Goal: Answer question/provide support

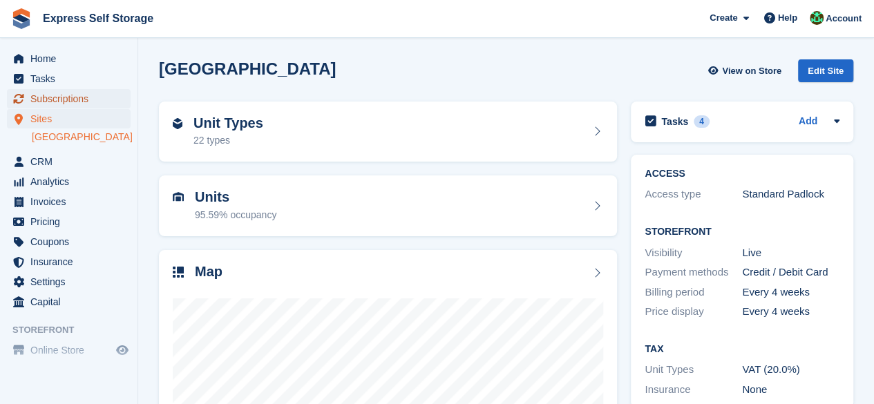
click at [65, 99] on span "Subscriptions" at bounding box center [71, 98] width 83 height 19
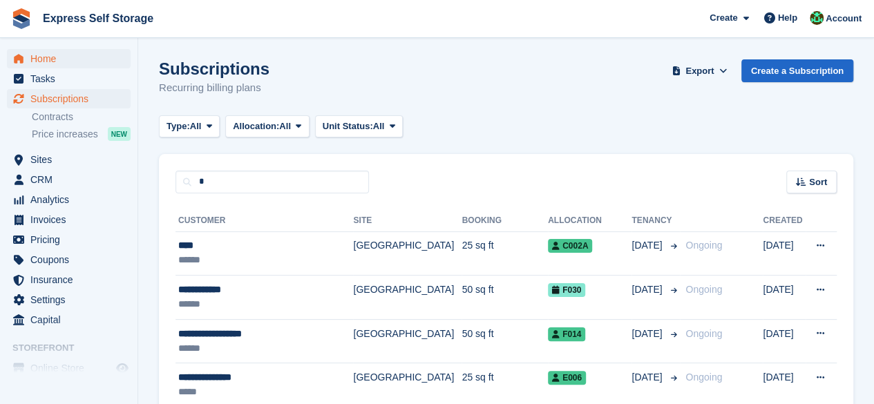
type input "*"
click at [50, 58] on span "Home" at bounding box center [71, 58] width 83 height 19
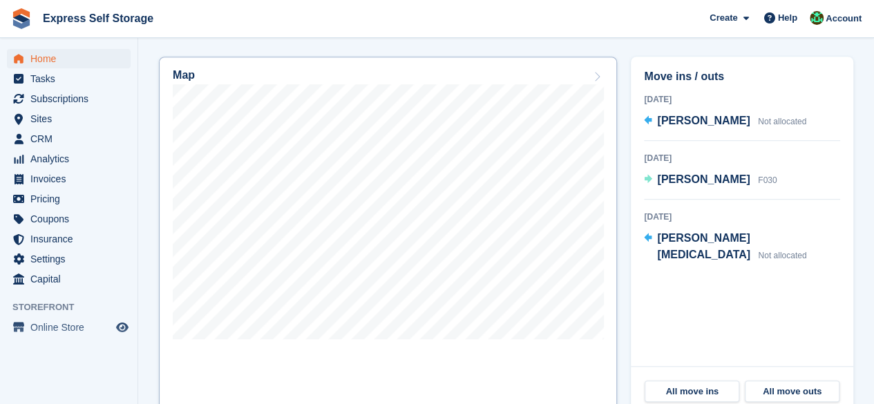
scroll to position [415, 0]
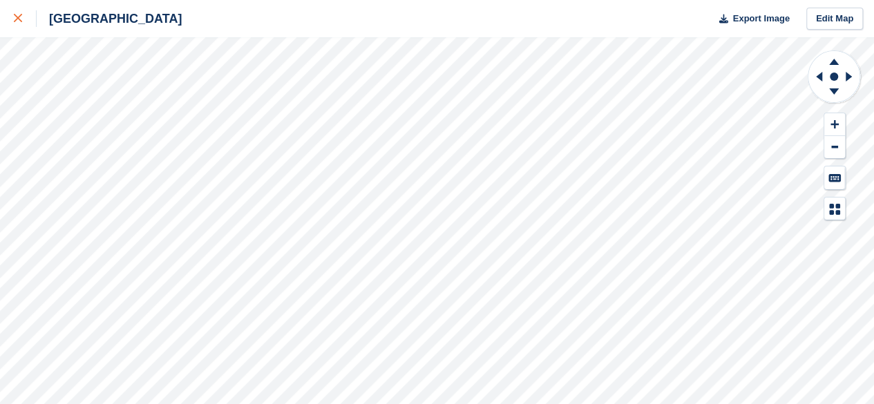
click at [21, 25] on div at bounding box center [25, 18] width 23 height 17
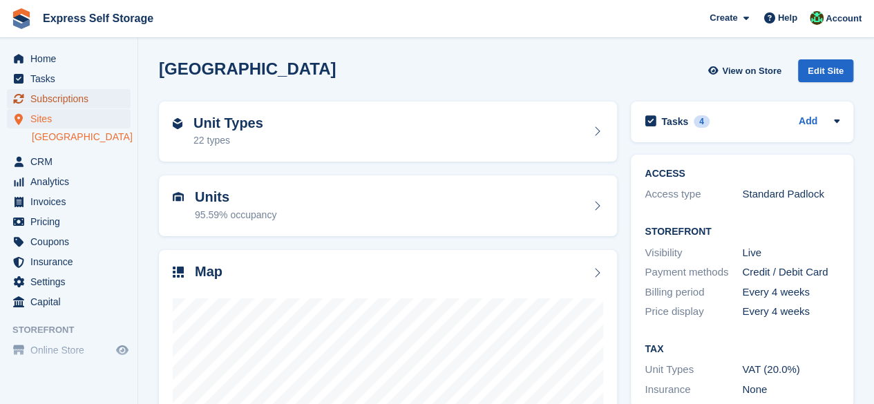
click at [64, 100] on span "Subscriptions" at bounding box center [71, 98] width 83 height 19
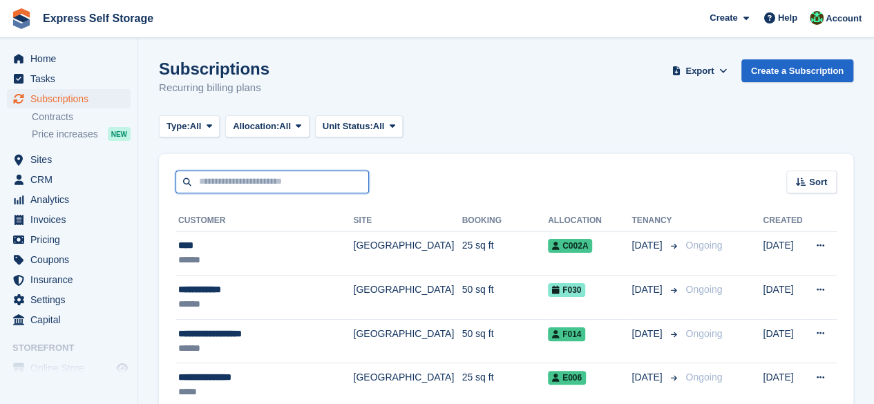
drag, startPoint x: 276, startPoint y: 178, endPoint x: 264, endPoint y: 169, distance: 14.9
click at [276, 178] on input "text" at bounding box center [271, 182] width 193 height 23
type input "*******"
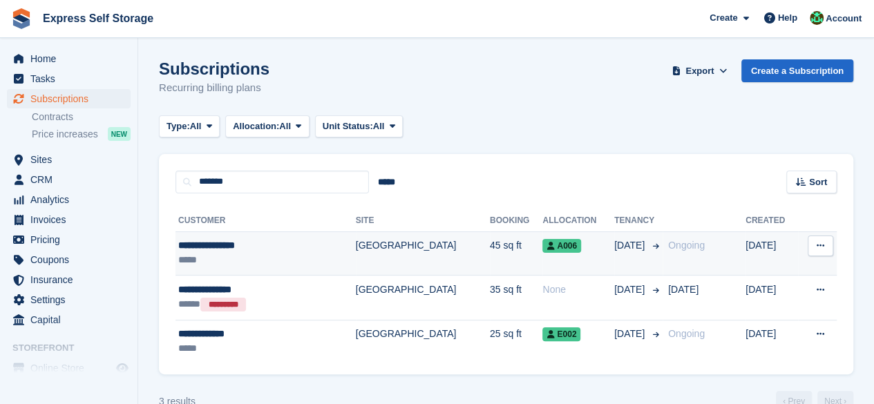
click at [356, 254] on td "[GEOGRAPHIC_DATA]" at bounding box center [423, 253] width 134 height 44
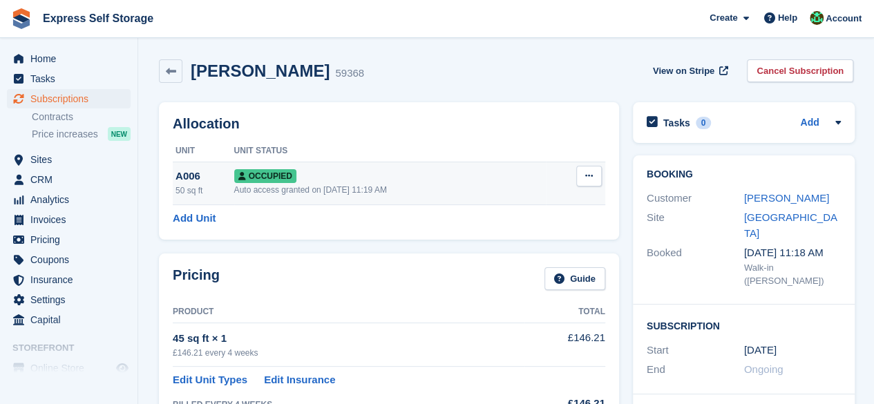
click at [352, 193] on div "Auto access granted on [DATE] 11:19 AM" at bounding box center [390, 190] width 312 height 12
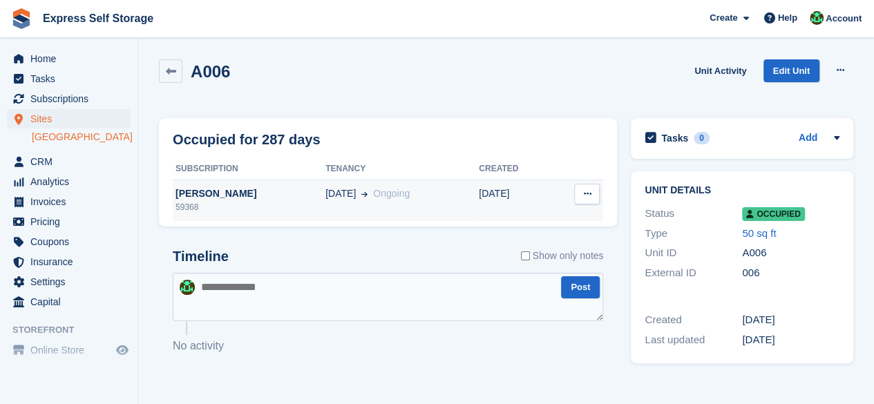
click at [303, 205] on div "59368" at bounding box center [249, 207] width 153 height 12
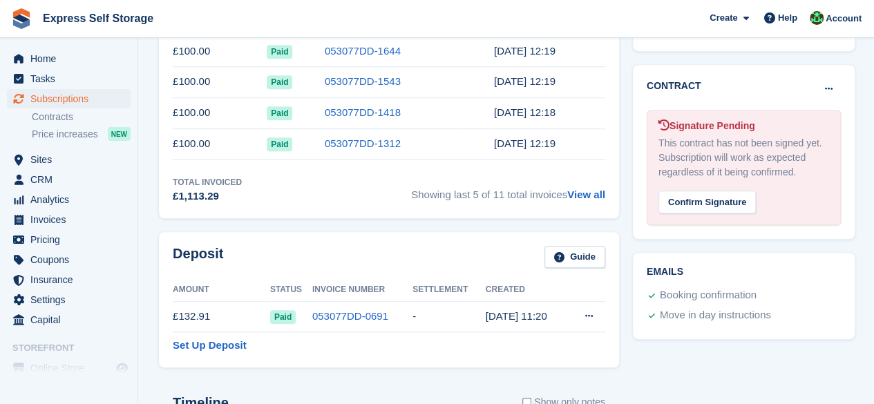
scroll to position [622, 0]
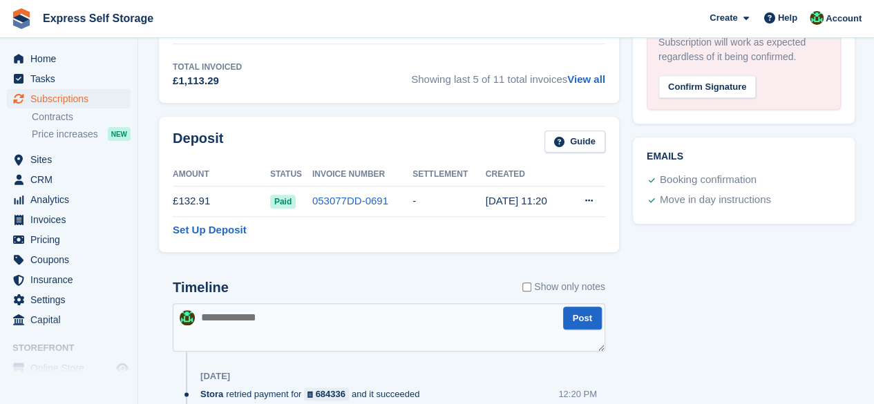
click at [395, 229] on table "Amount Status Invoice Number Settlement Created £132.91 Paid 053077DD-0691 - 4 …" at bounding box center [389, 201] width 433 height 74
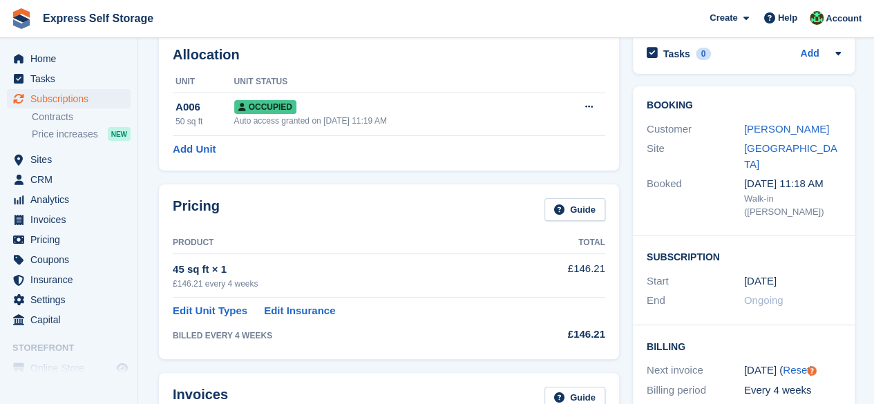
scroll to position [0, 0]
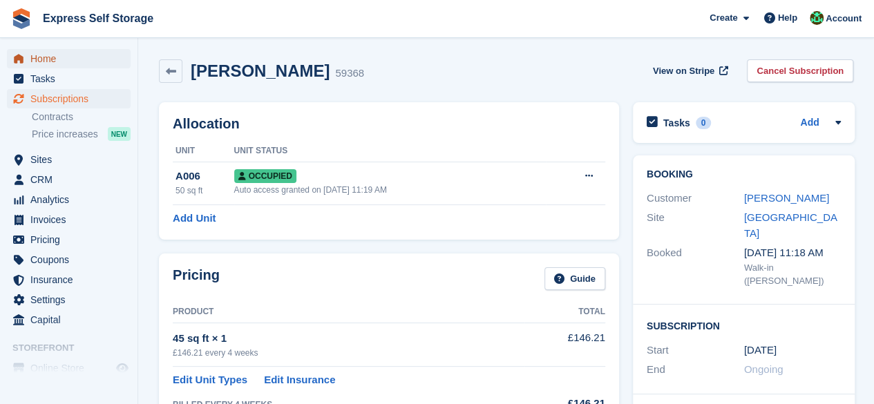
click at [84, 59] on span "Home" at bounding box center [71, 58] width 83 height 19
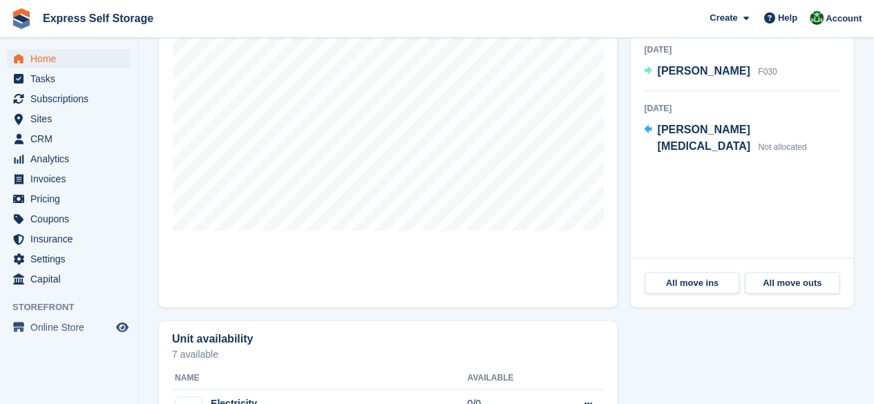
scroll to position [383, 0]
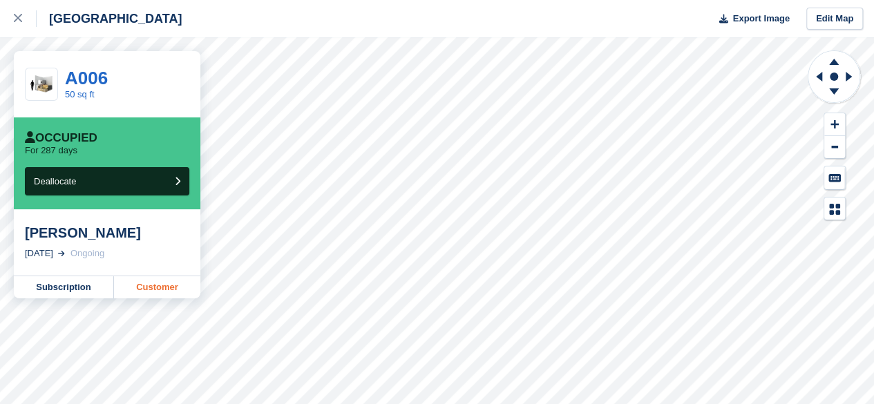
click at [142, 295] on link "Customer" at bounding box center [157, 287] width 86 height 22
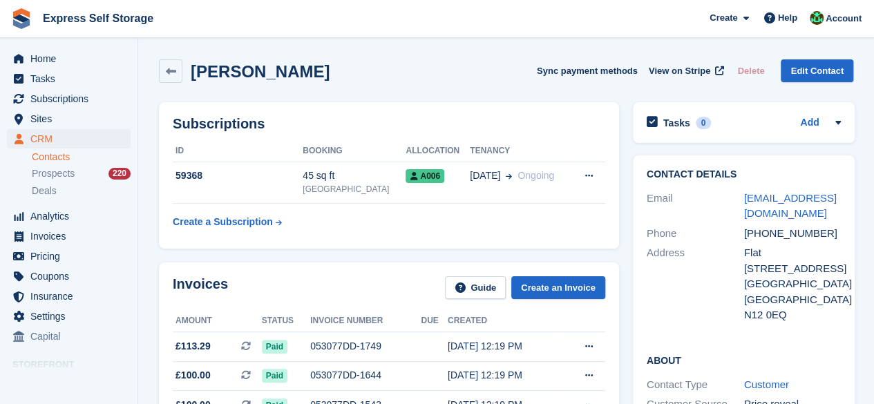
click at [358, 240] on div "Subscriptions ID Booking Allocation Tenancy 59368 45 sq ft [GEOGRAPHIC_DATA] A0…" at bounding box center [389, 175] width 460 height 146
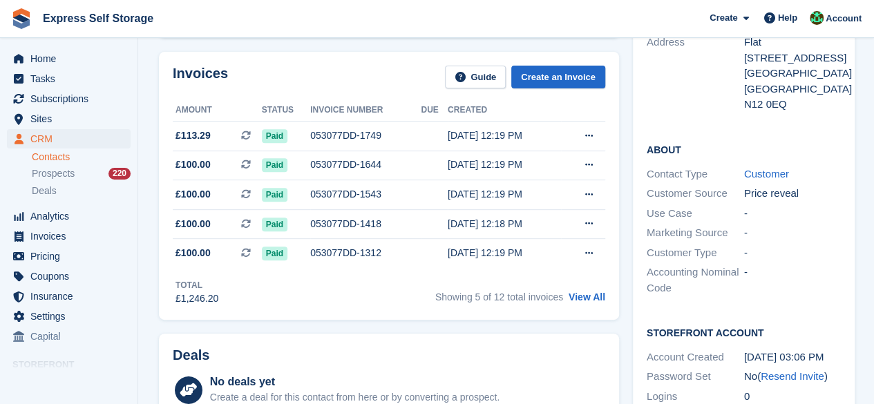
scroll to position [69, 0]
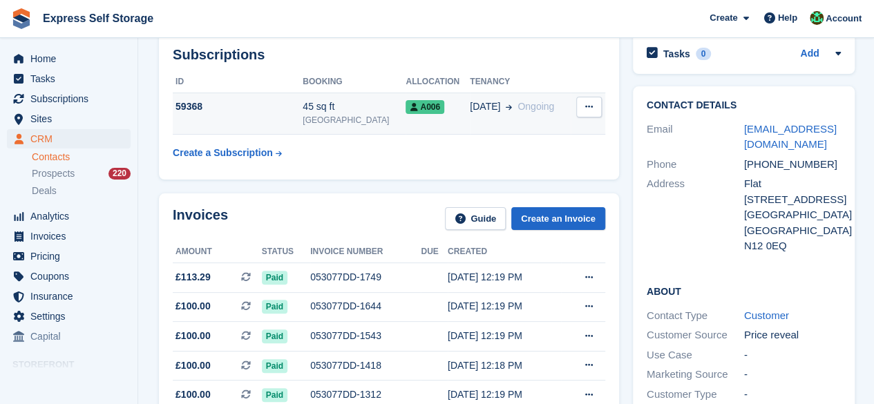
click at [439, 117] on td "A006" at bounding box center [438, 114] width 64 height 42
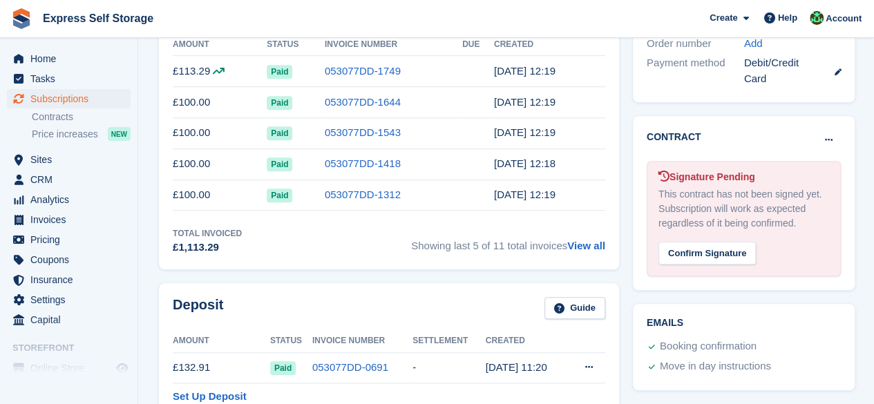
scroll to position [553, 0]
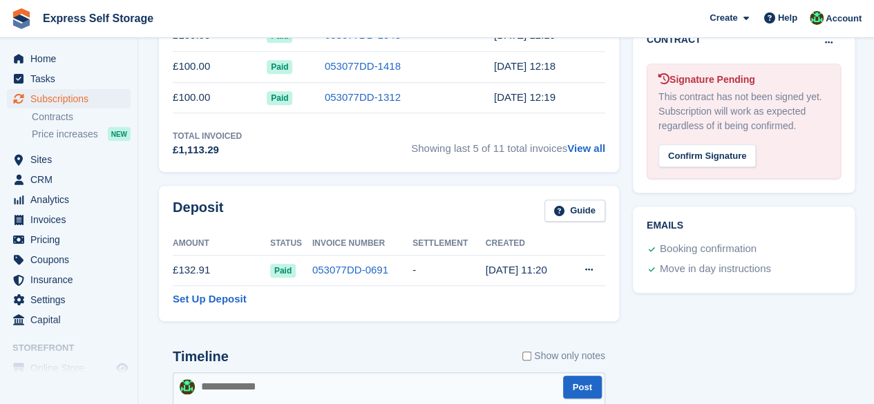
click at [245, 361] on div "Timeline Show only notes" at bounding box center [389, 361] width 433 height 24
drag, startPoint x: 236, startPoint y: 388, endPoint x: 236, endPoint y: 366, distance: 21.4
click at [236, 384] on textarea at bounding box center [389, 396] width 433 height 48
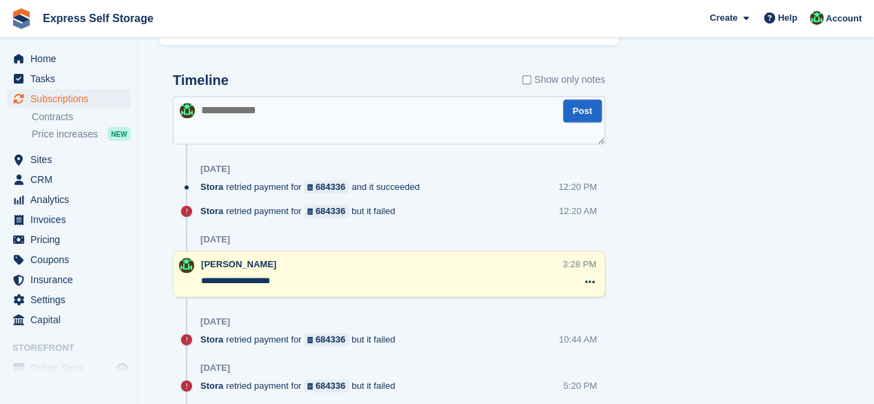
type textarea "*"
type textarea "**********"
click at [574, 102] on button "Post" at bounding box center [582, 110] width 39 height 23
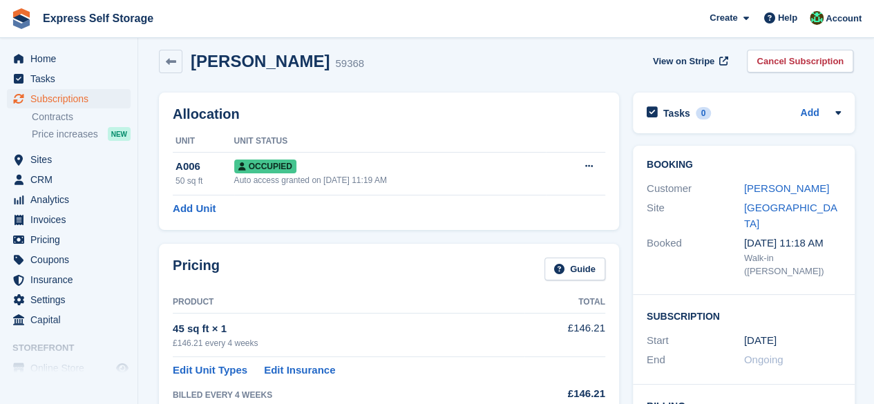
scroll to position [0, 0]
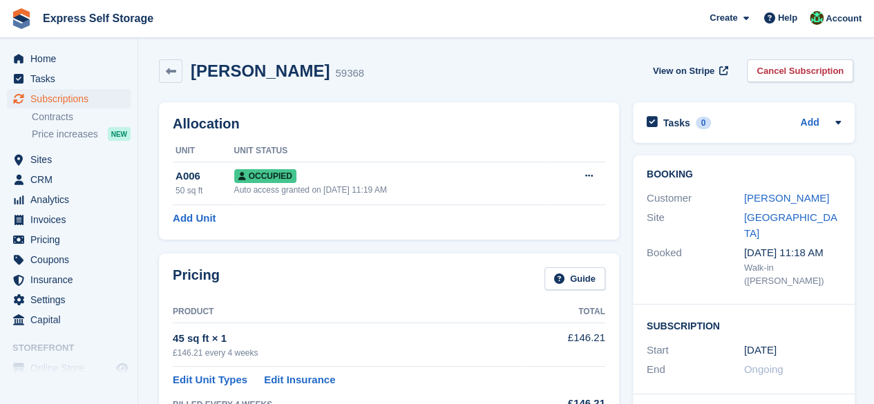
click at [436, 158] on th "Unit Status" at bounding box center [390, 151] width 312 height 22
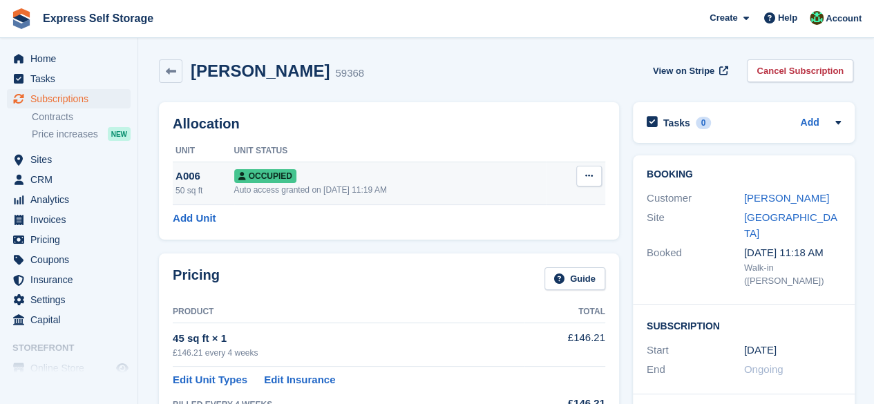
click at [428, 173] on div "Occupied" at bounding box center [390, 176] width 312 height 15
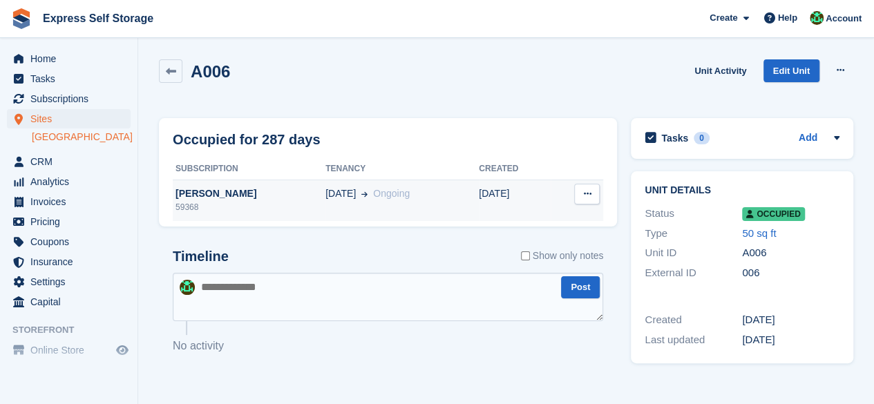
click at [401, 201] on td "04 Nov Ongoing" at bounding box center [401, 200] width 153 height 41
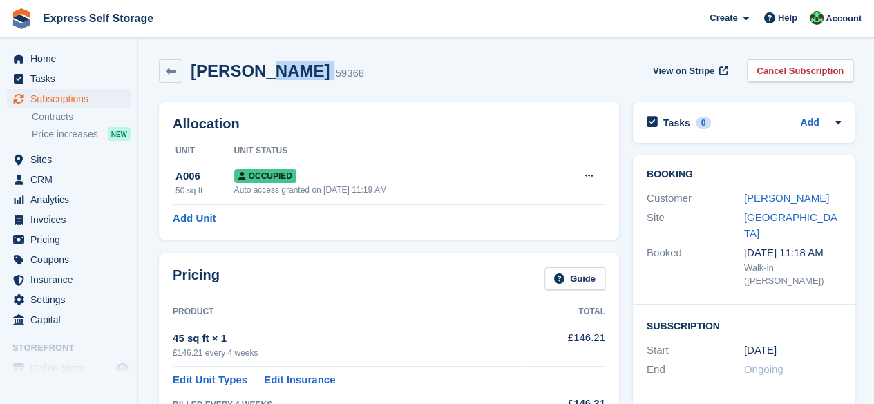
drag, startPoint x: 324, startPoint y: 75, endPoint x: 250, endPoint y: 73, distance: 74.0
click at [250, 73] on div "Gabriel Heshmati 59368" at bounding box center [273, 71] width 182 height 20
copy div "Heshmati"
click at [471, 56] on div "Gabriel Heshmati 59368 View on Stripe Cancel Subscription" at bounding box center [506, 74] width 708 height 43
drag, startPoint x: 528, startPoint y: 66, endPoint x: 518, endPoint y: 66, distance: 10.4
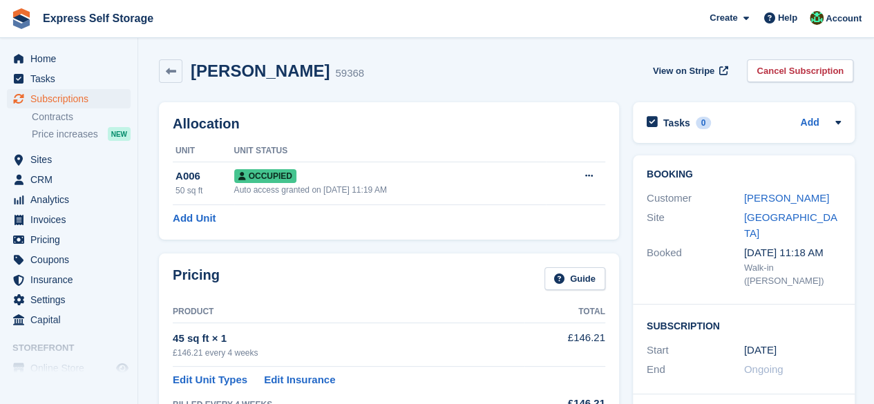
click at [528, 65] on div "Gabriel Heshmati 59368 View on Stripe Cancel Subscription" at bounding box center [506, 70] width 694 height 23
click at [64, 67] on span "Home" at bounding box center [71, 58] width 83 height 19
